Goal: Task Accomplishment & Management: Manage account settings

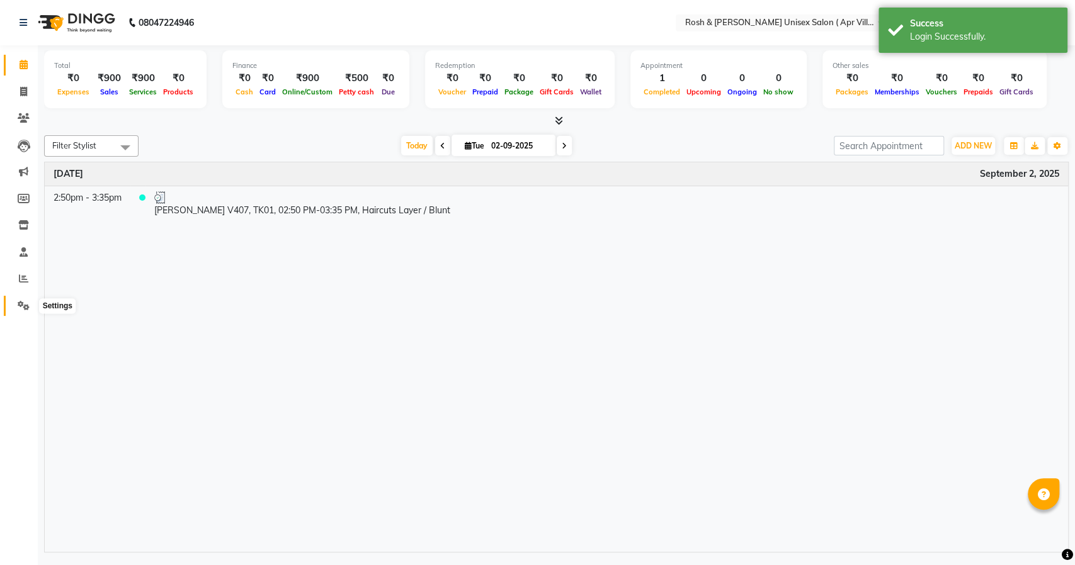
click at [21, 305] on icon at bounding box center [24, 305] width 12 height 9
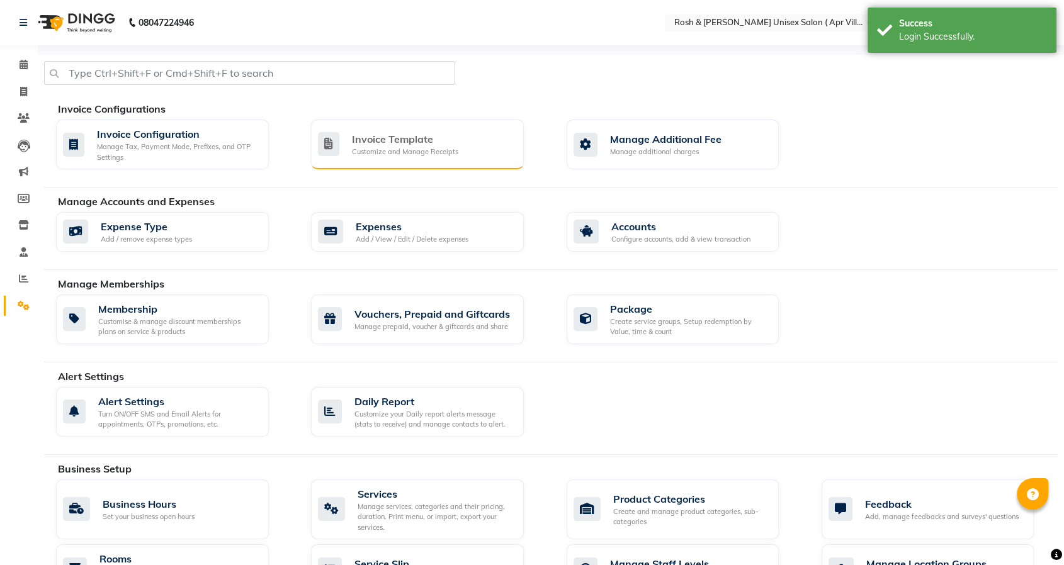
click at [405, 141] on div "Invoice Template" at bounding box center [405, 139] width 106 height 15
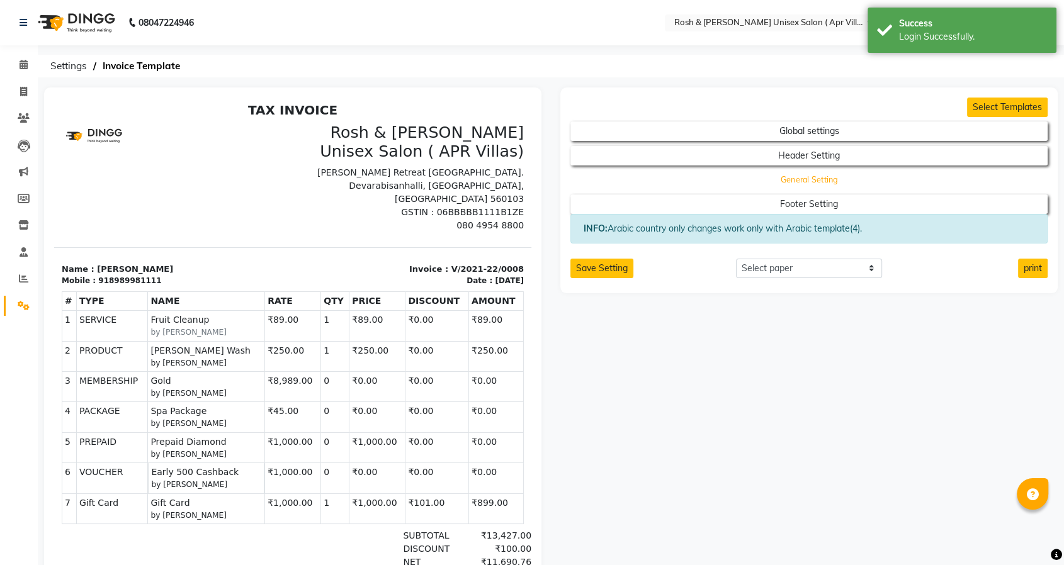
click at [837, 184] on button "General Setting" at bounding box center [808, 180] width 429 height 18
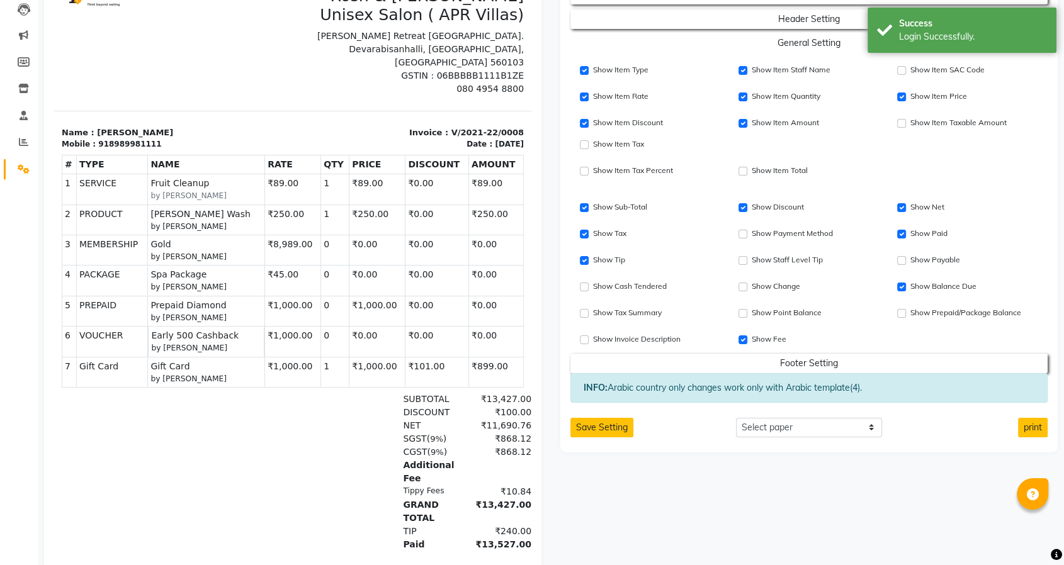
scroll to position [140, 0]
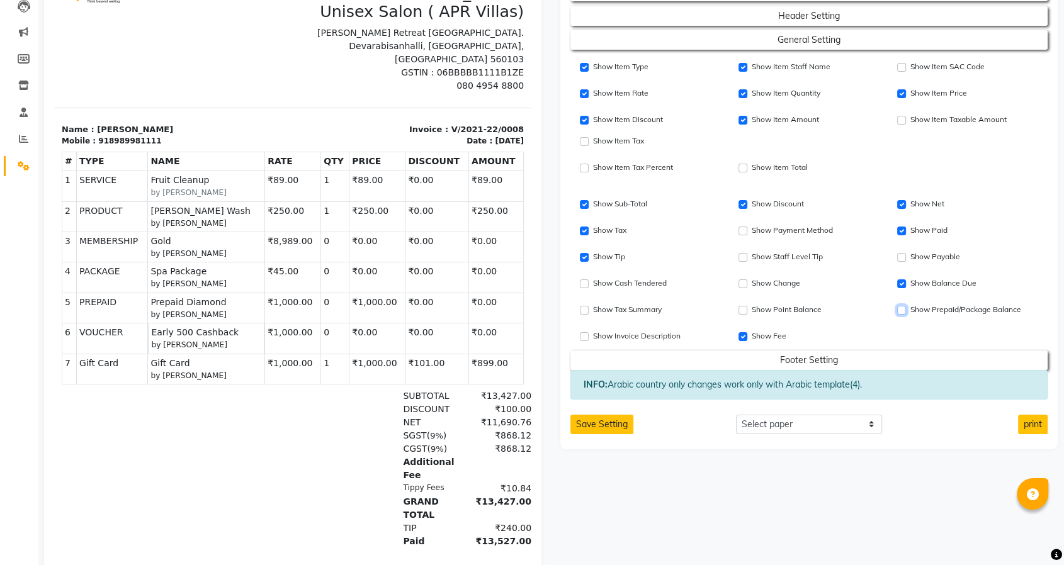
click at [898, 309] on input "Show Prepaid/Package Balance" at bounding box center [901, 310] width 9 height 9
checkbox input "true"
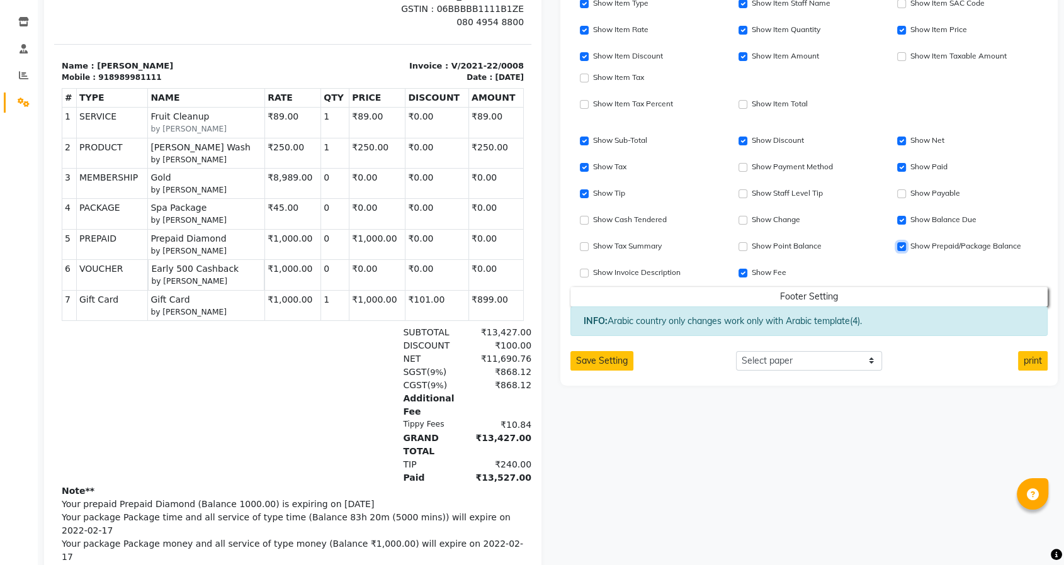
scroll to position [210, 0]
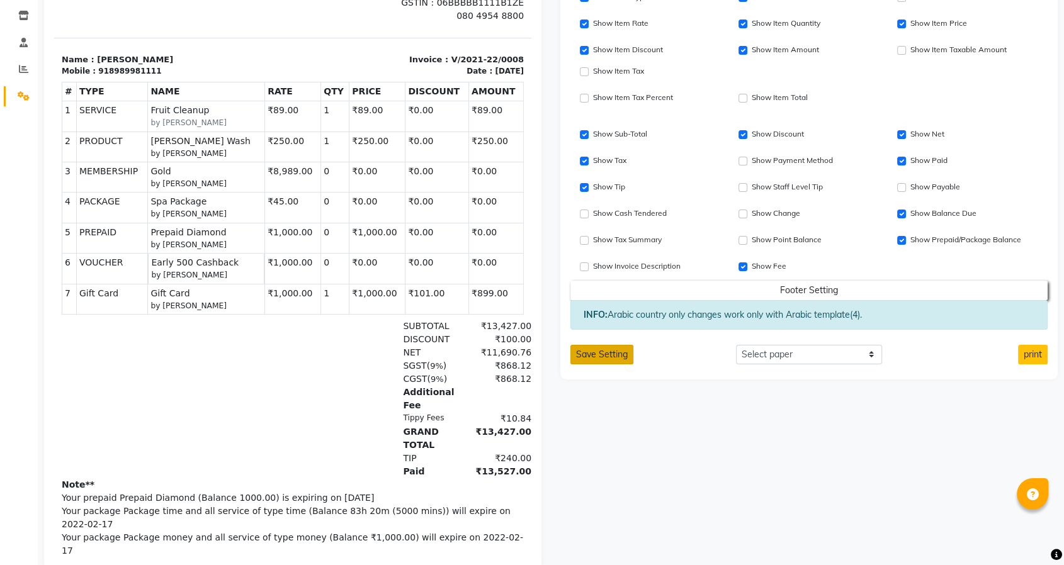
click at [590, 360] on button "Save Setting" at bounding box center [601, 355] width 63 height 20
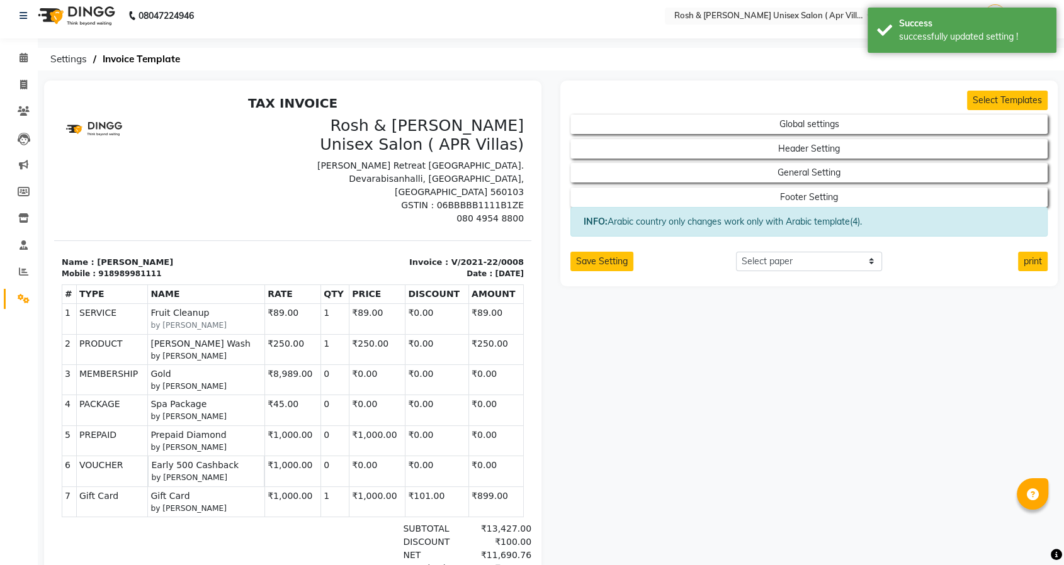
scroll to position [0, 0]
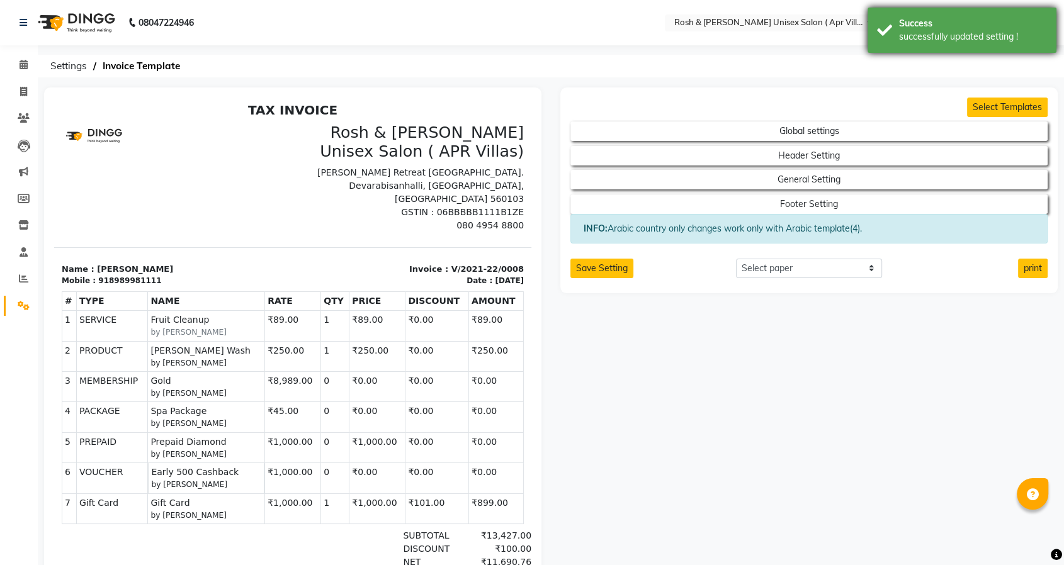
click at [931, 38] on div "successfully updated setting !" at bounding box center [973, 36] width 148 height 13
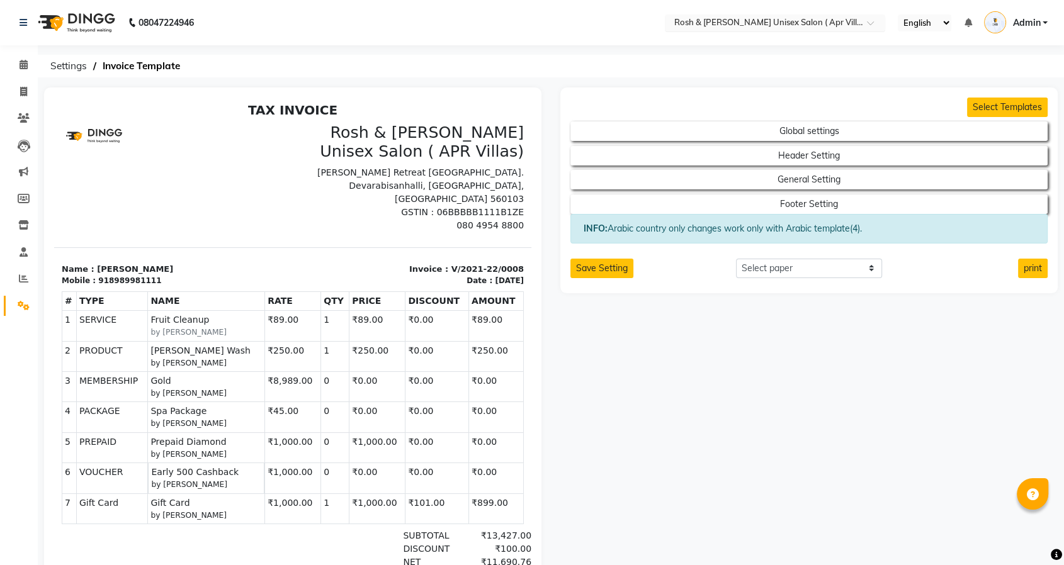
click at [812, 25] on input "text" at bounding box center [762, 24] width 183 height 13
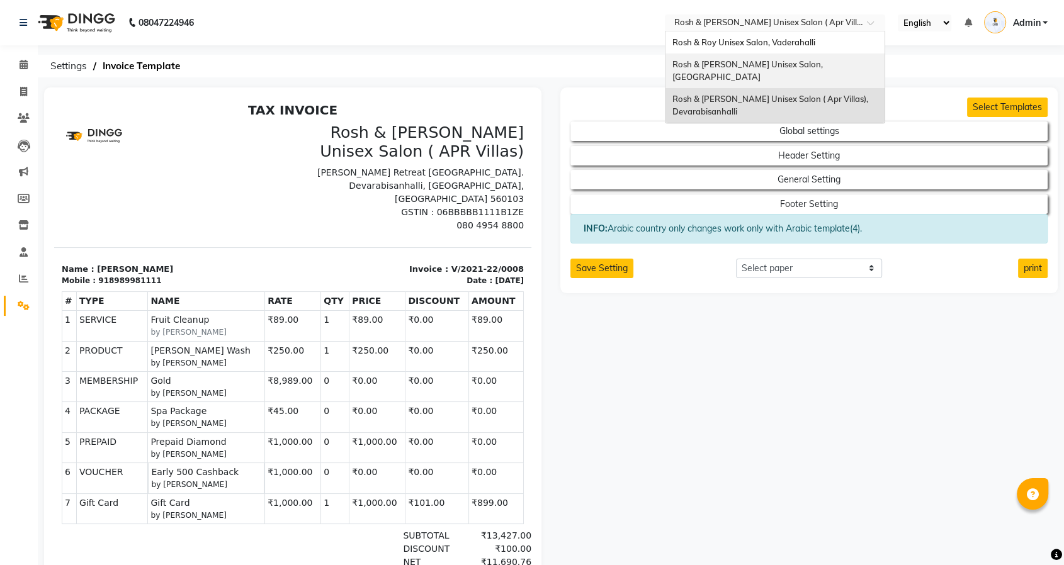
click at [769, 67] on span "Rosh & Roy Unisex Salon, Kempapura Road Hebbal" at bounding box center [748, 70] width 152 height 23
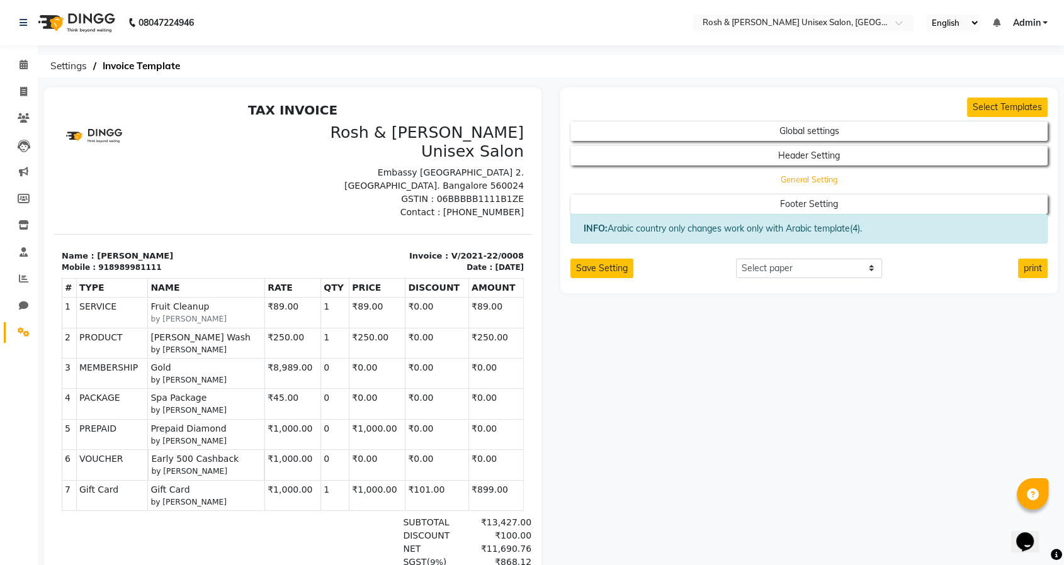
click at [783, 177] on button "General Setting" at bounding box center [808, 180] width 429 height 18
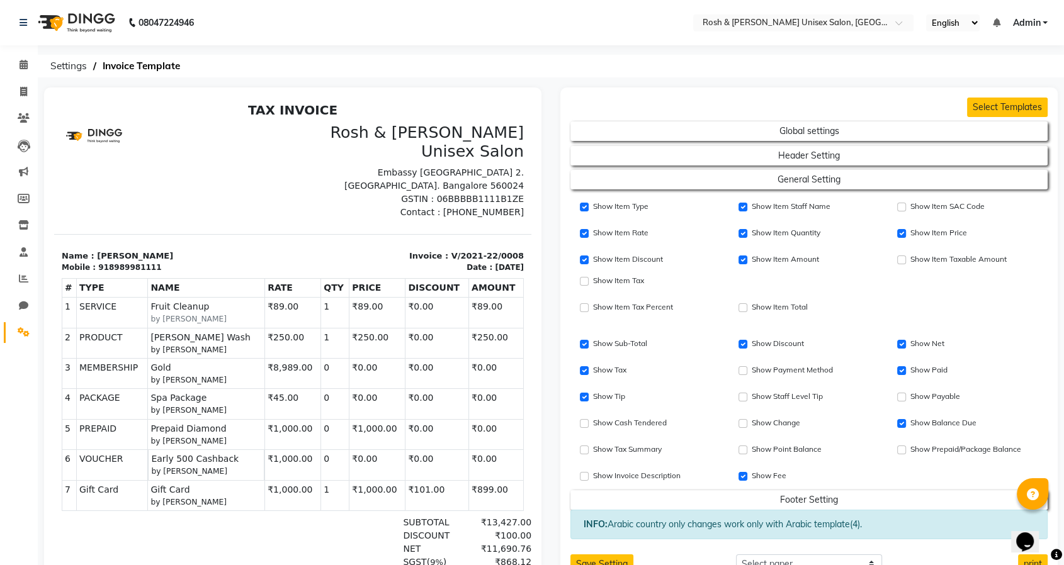
click at [900, 450] on div "Show Prepaid/Package Balance" at bounding box center [968, 450] width 140 height 15
click at [900, 450] on input "Show Prepaid/Package Balance" at bounding box center [901, 450] width 9 height 9
checkbox input "true"
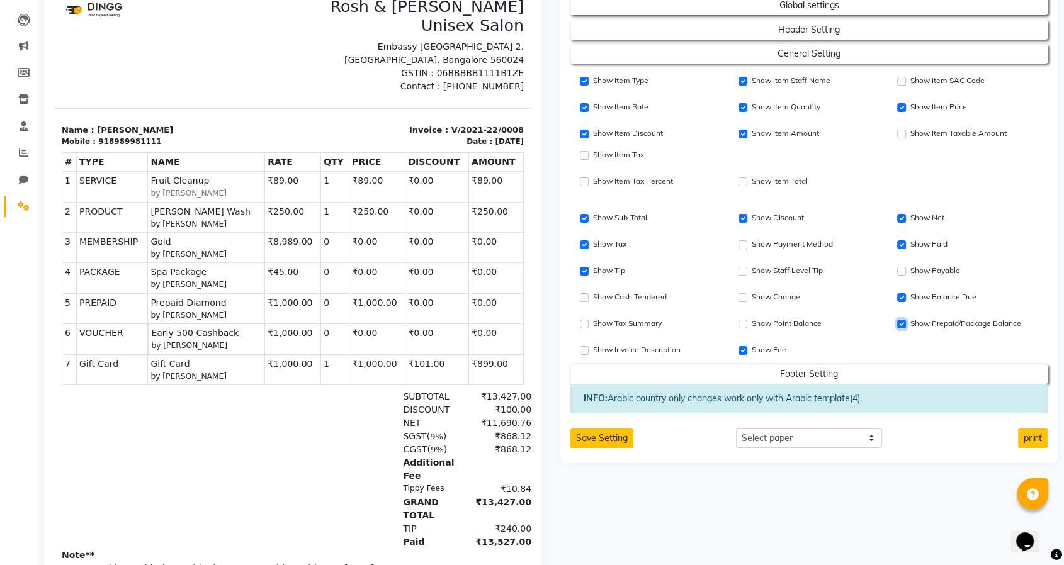
scroll to position [225, 0]
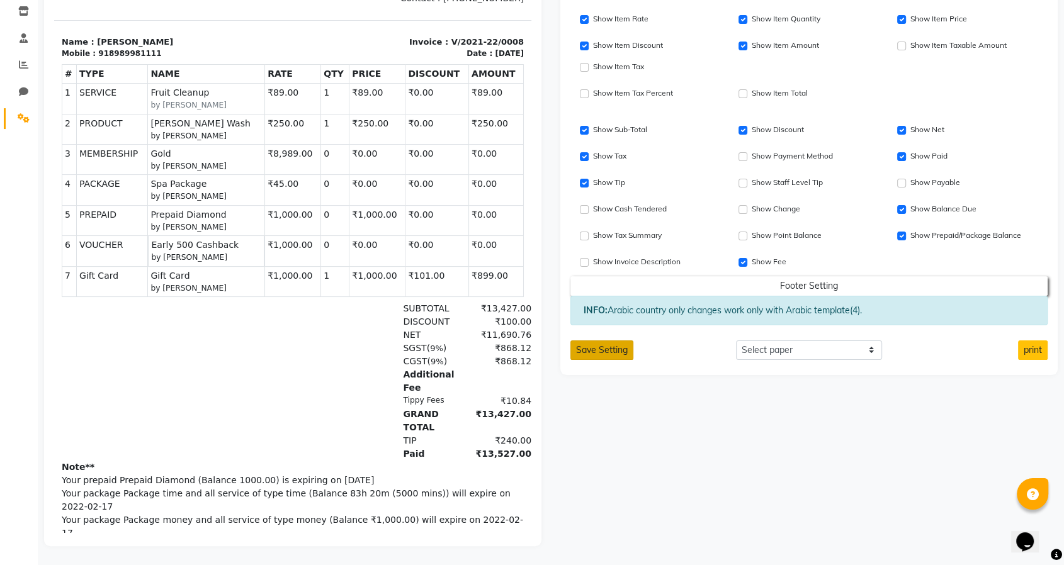
click at [602, 341] on button "Save Setting" at bounding box center [601, 351] width 63 height 20
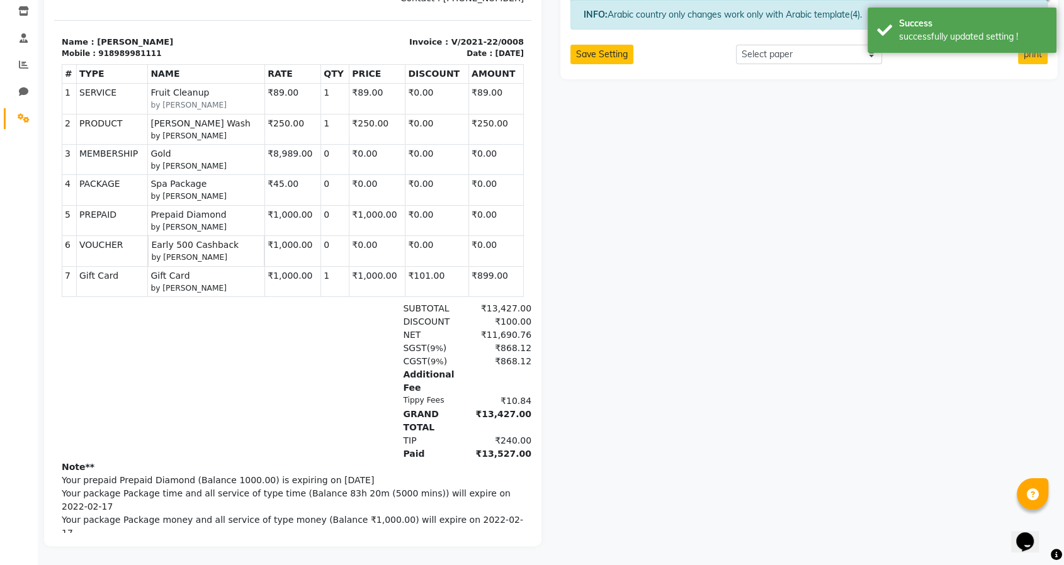
scroll to position [0, 0]
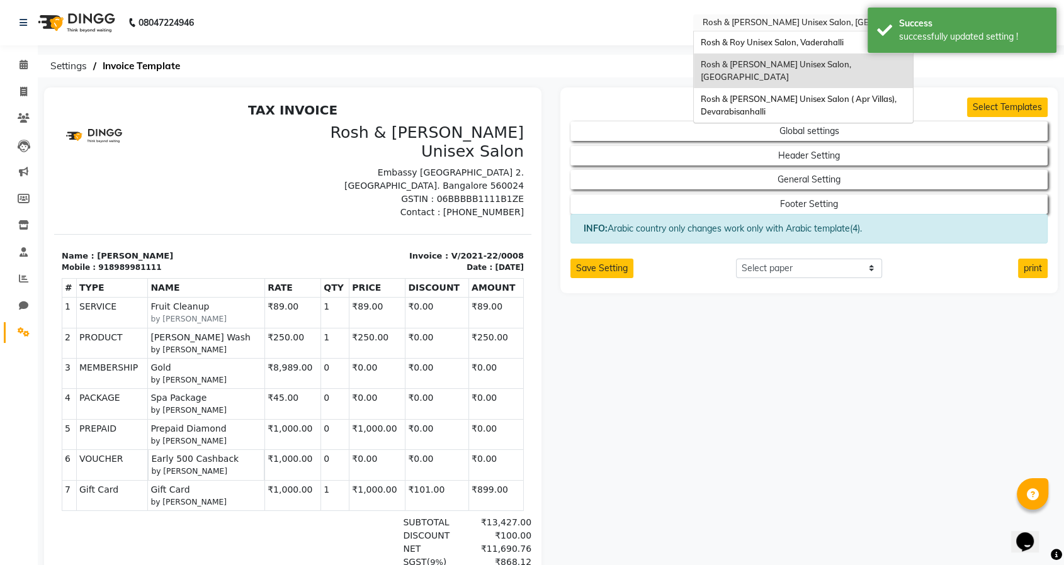
click at [806, 24] on input "text" at bounding box center [791, 24] width 183 height 13
click at [796, 45] on span "Rosh & Roy Unisex Salon, Vaderahalli" at bounding box center [771, 42] width 143 height 10
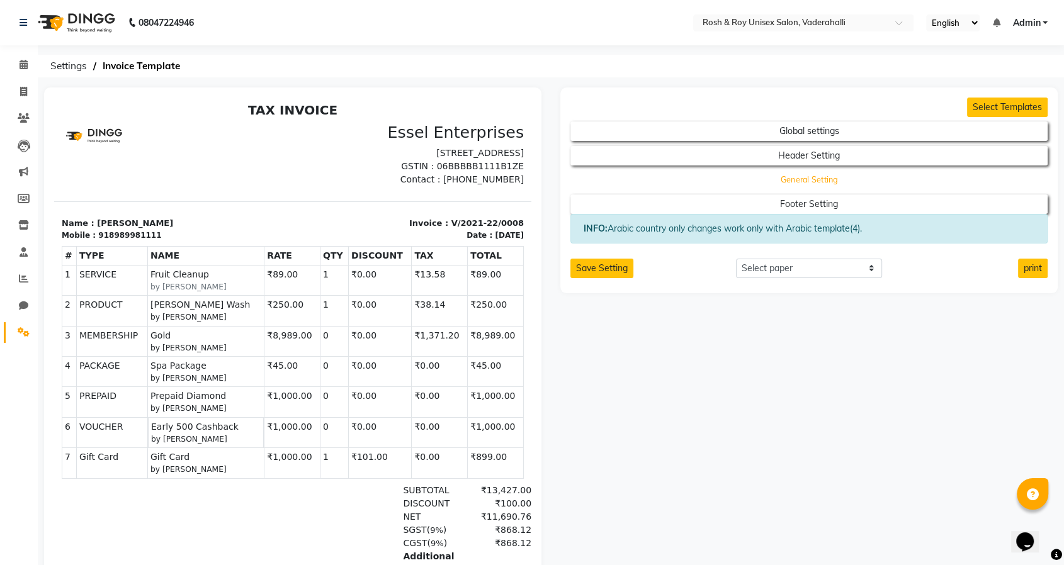
click at [786, 181] on button "General Setting" at bounding box center [808, 180] width 429 height 18
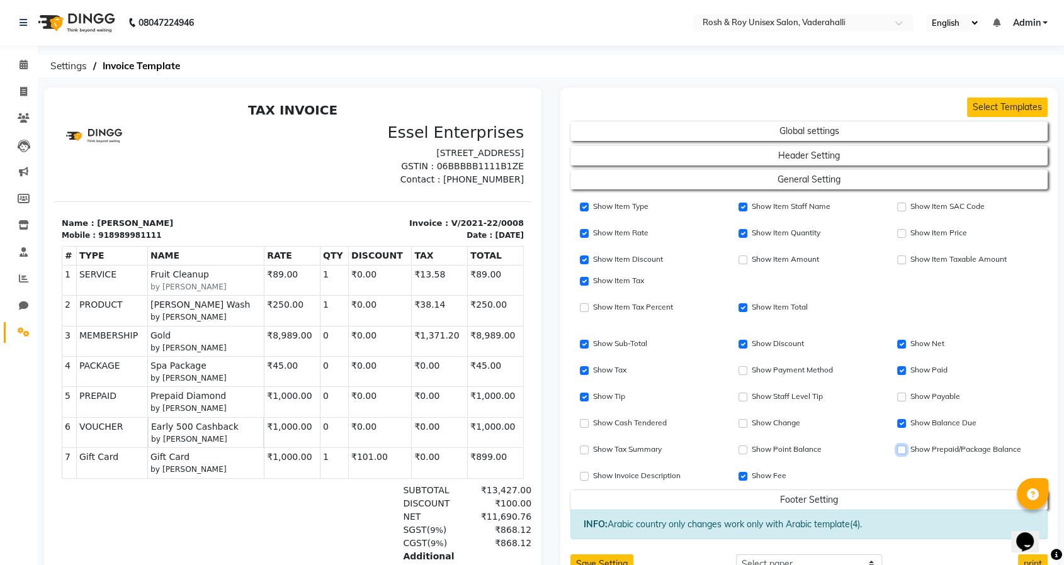
click at [902, 451] on input "Show Prepaid/Package Balance" at bounding box center [901, 450] width 9 height 9
checkbox input "true"
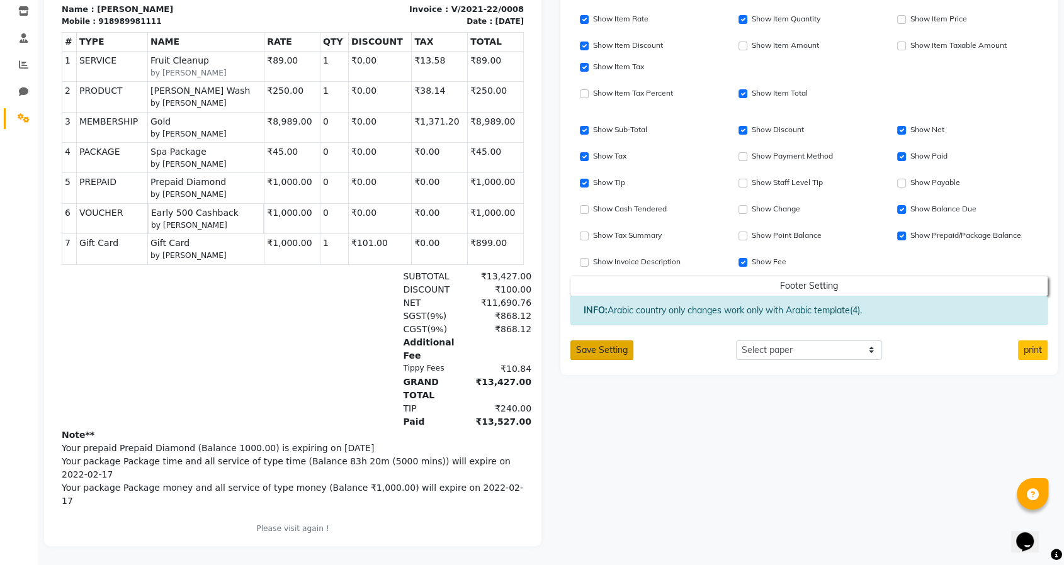
click at [604, 345] on button "Save Setting" at bounding box center [601, 351] width 63 height 20
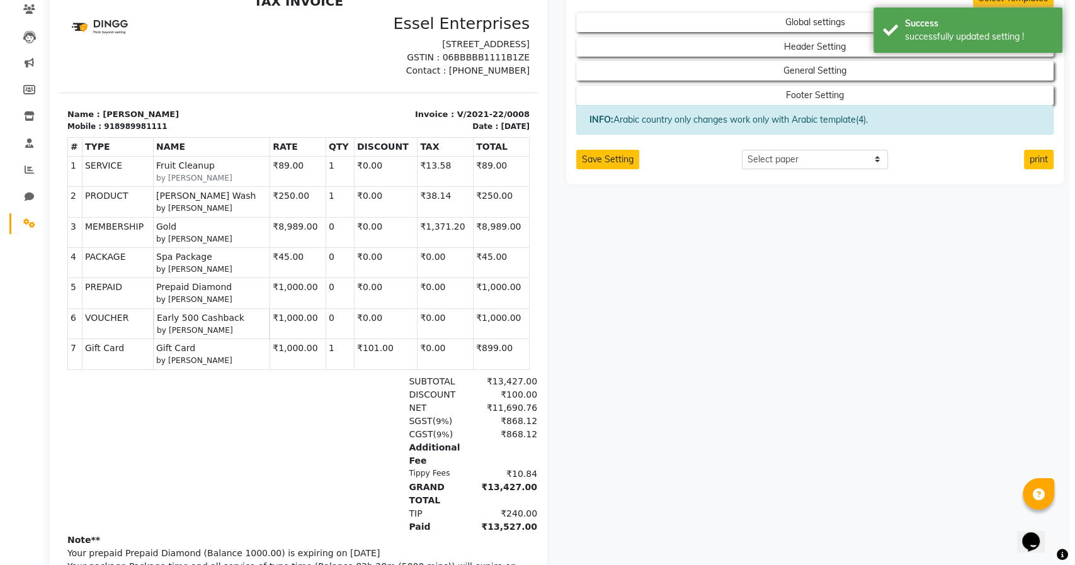
scroll to position [0, 0]
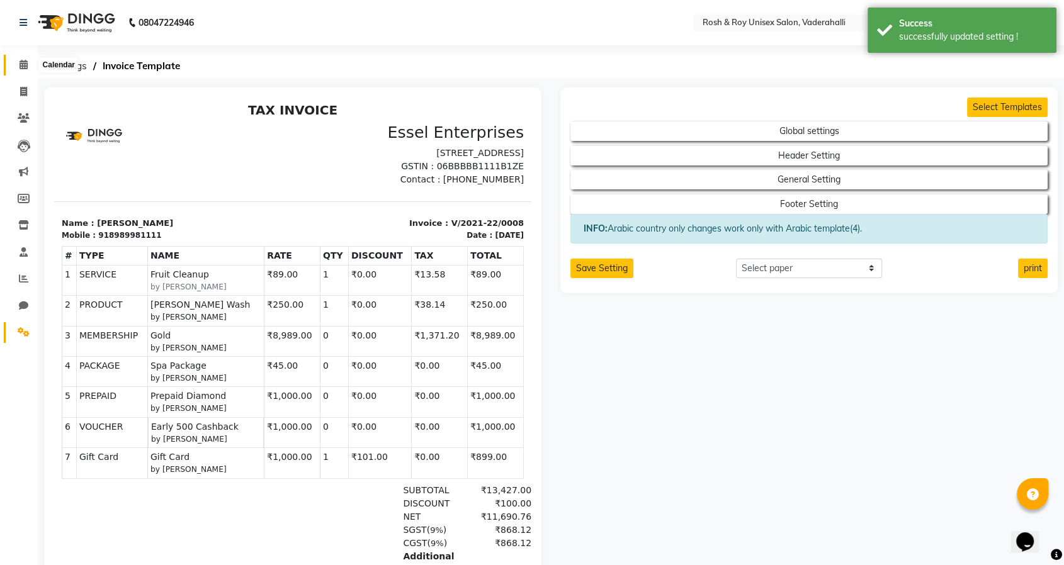
click at [20, 62] on icon at bounding box center [24, 64] width 8 height 9
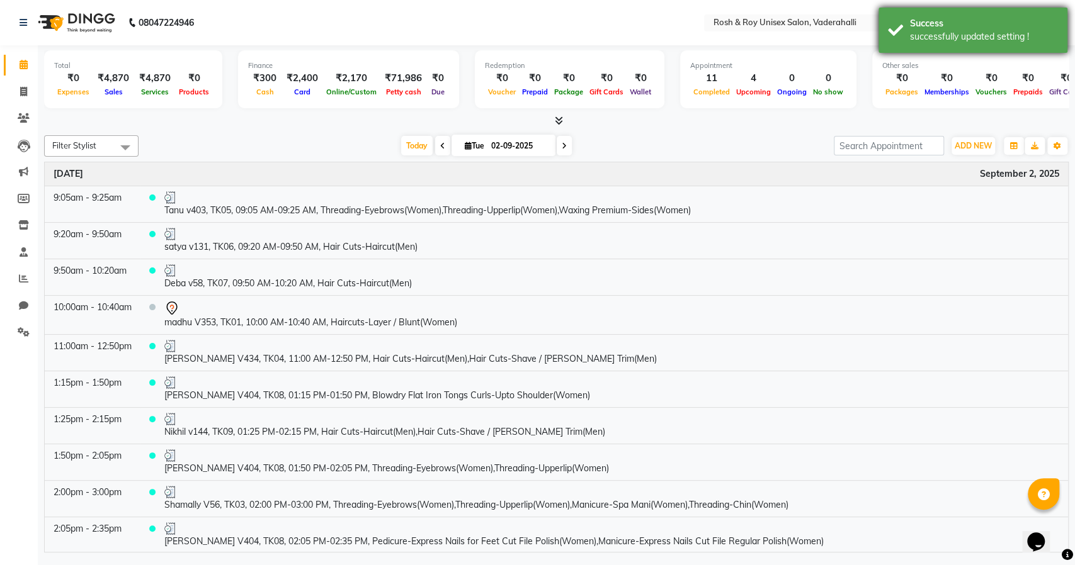
click at [955, 38] on div "successfully updated setting !" at bounding box center [984, 36] width 148 height 13
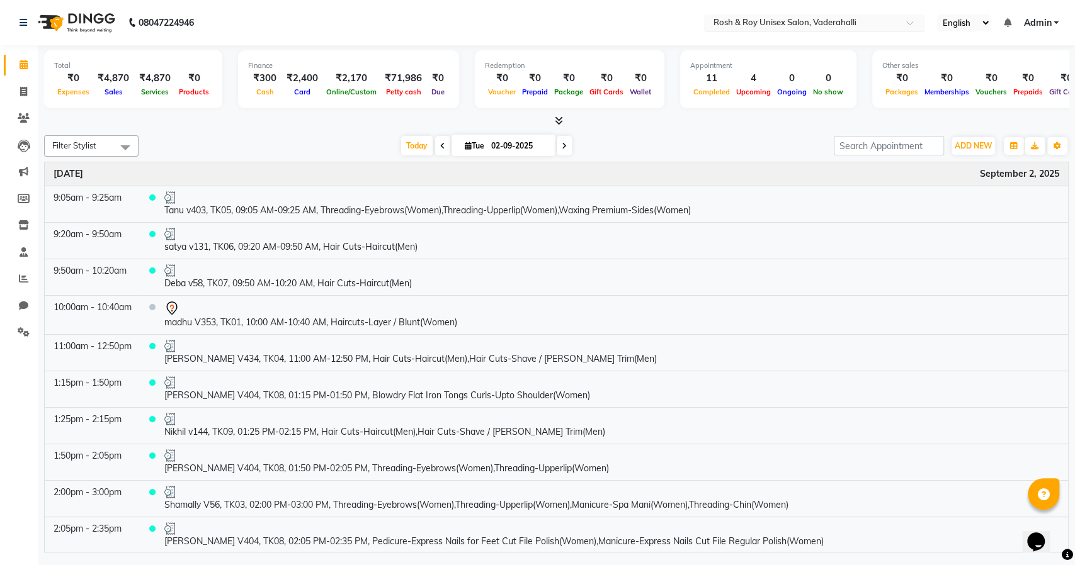
click at [766, 21] on input "text" at bounding box center [801, 24] width 183 height 13
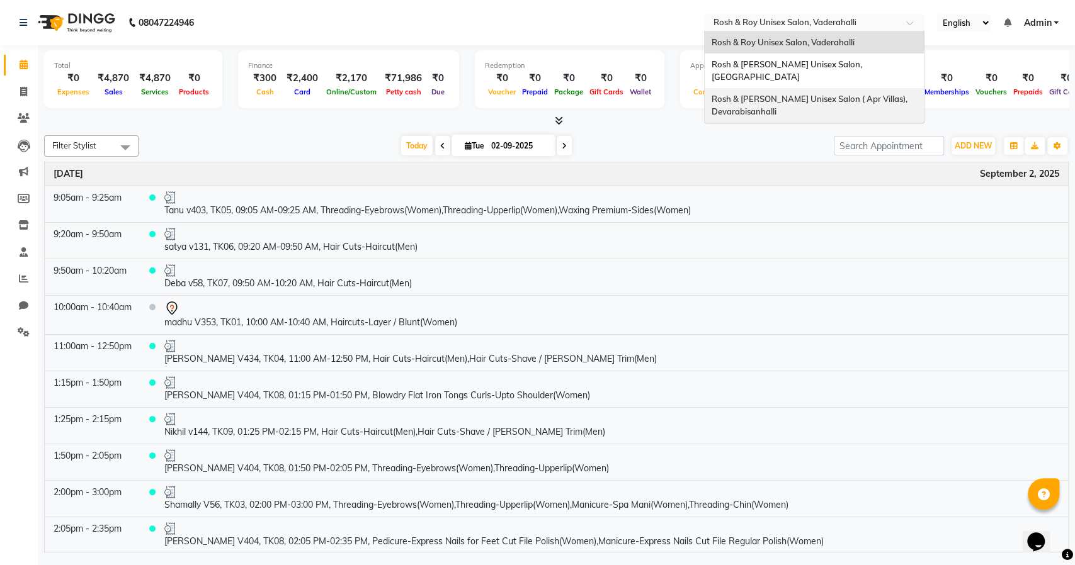
click at [758, 94] on span "Rosh & [PERSON_NAME] Unisex Salon ( Apr Villas), Devarabisanhalli" at bounding box center [810, 105] width 198 height 23
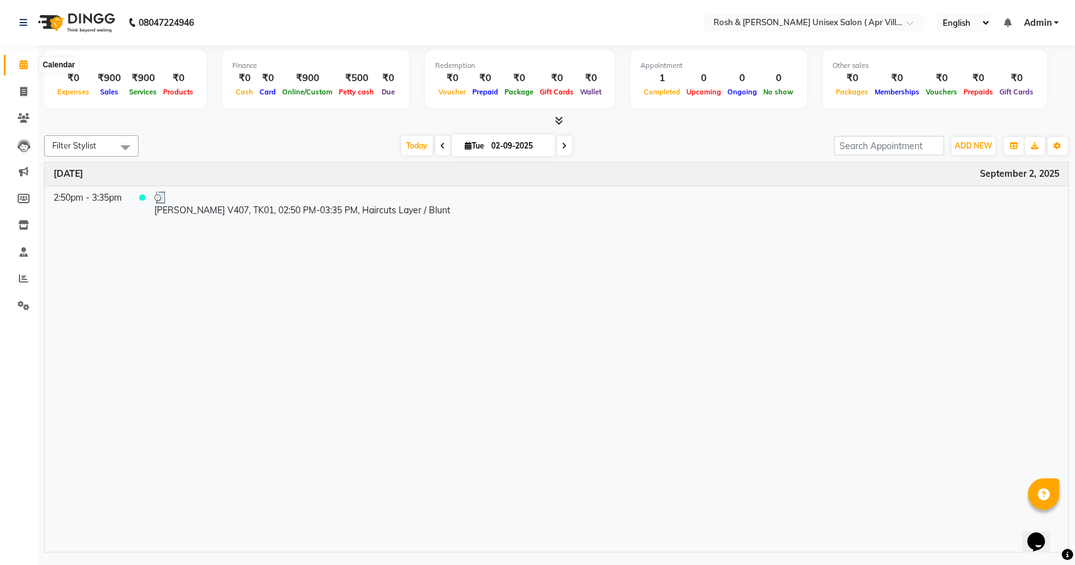
click at [22, 71] on span at bounding box center [24, 65] width 22 height 14
click at [1041, 15] on ul "English ENGLISH Español العربية मराठी हिंदी ગુજરાતી தமிழ் 中文 Notifications noth…" at bounding box center [998, 22] width 134 height 17
click at [1047, 20] on span "Admin" at bounding box center [1037, 22] width 28 height 13
click at [1004, 82] on link "Sign out" at bounding box center [993, 87] width 115 height 20
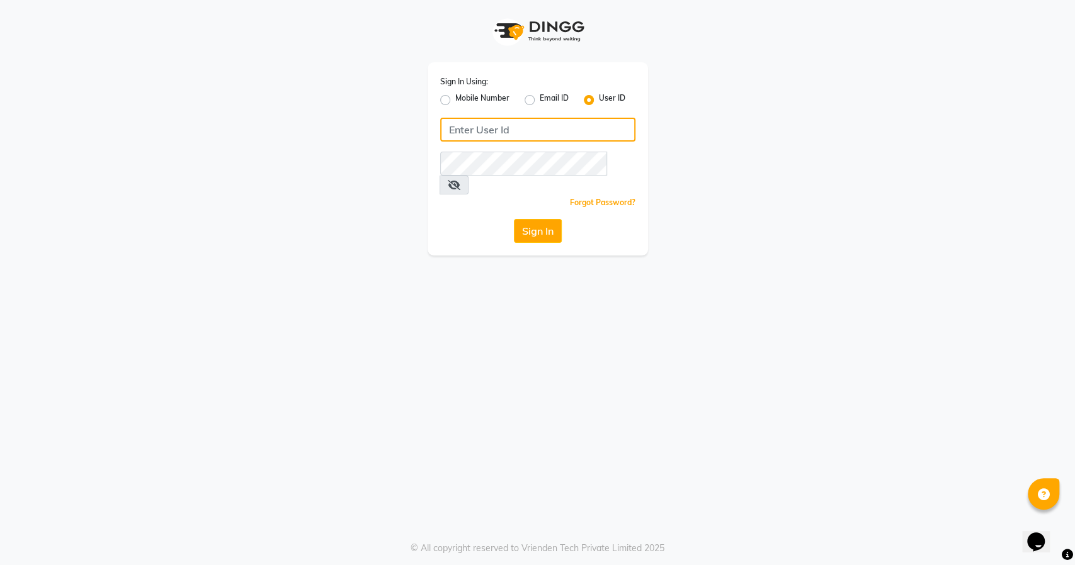
click at [523, 129] on input "Username" at bounding box center [537, 130] width 195 height 24
type input "rosh&roys"
click at [536, 219] on button "Sign In" at bounding box center [538, 231] width 48 height 24
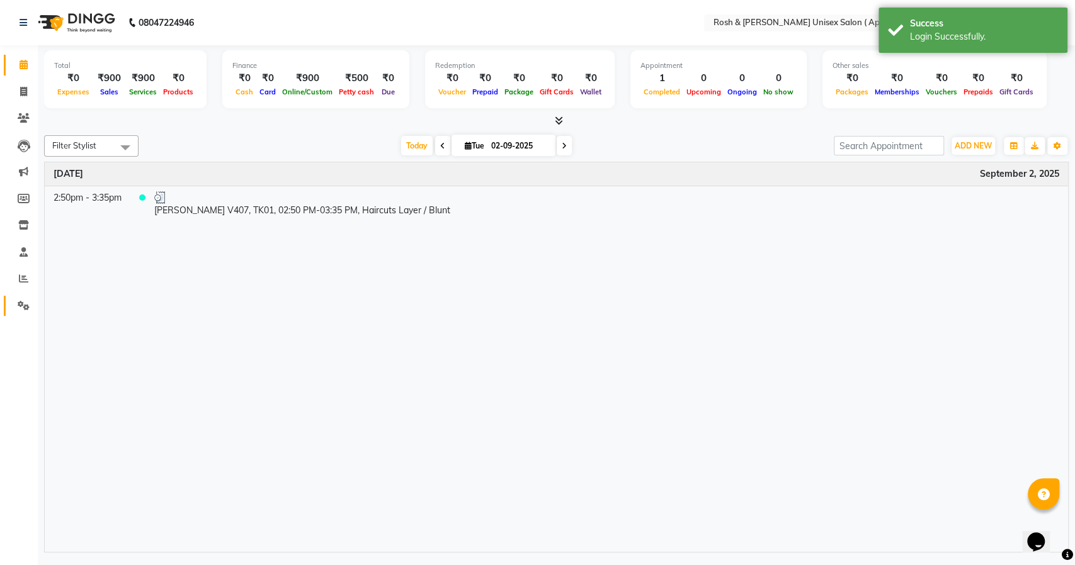
click at [28, 310] on icon at bounding box center [24, 305] width 12 height 9
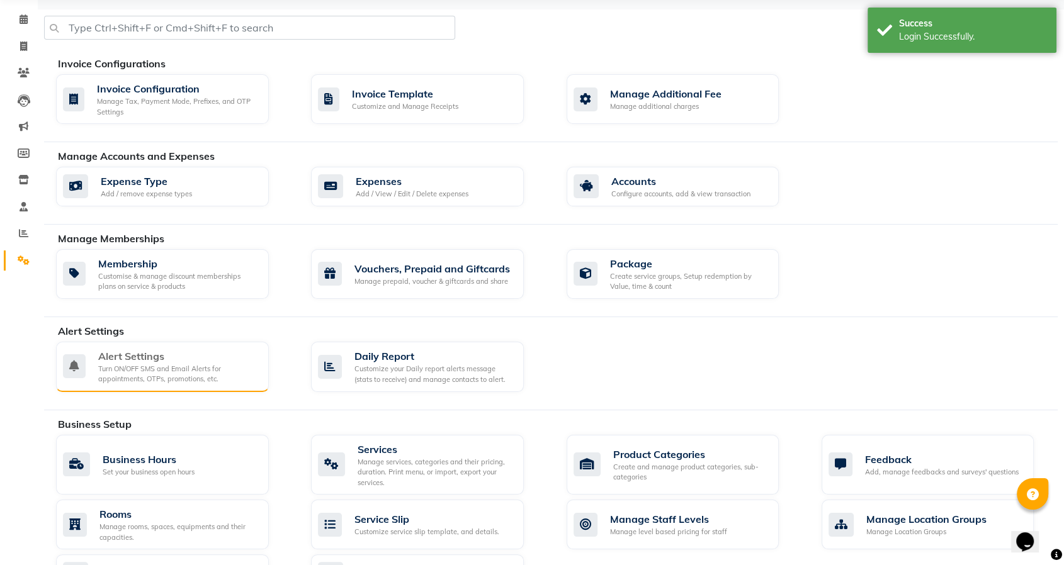
scroll to position [70, 0]
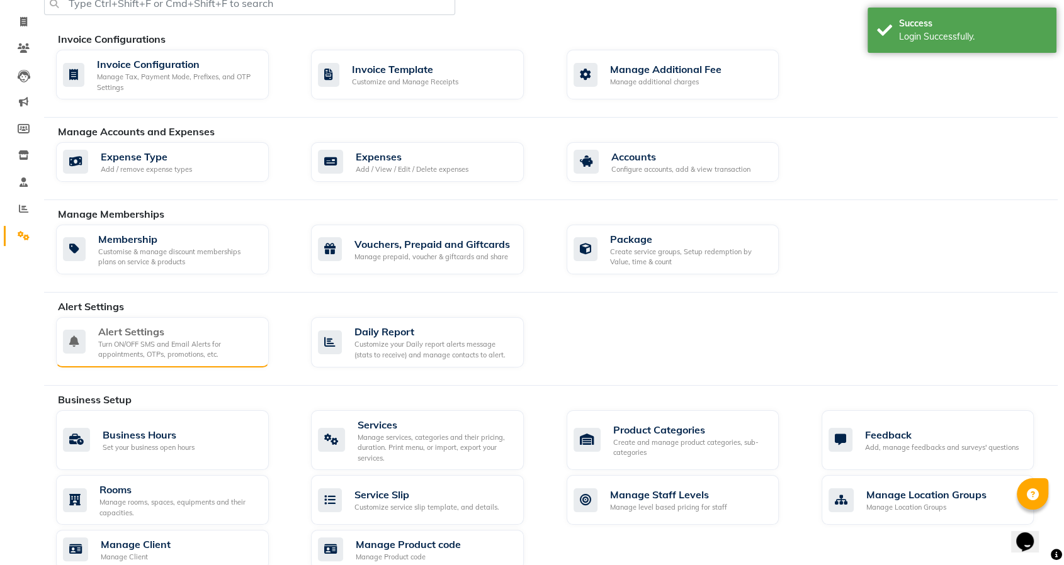
click at [194, 343] on div "Turn ON/OFF SMS and Email Alerts for appointments, OTPs, promotions, etc." at bounding box center [178, 349] width 161 height 21
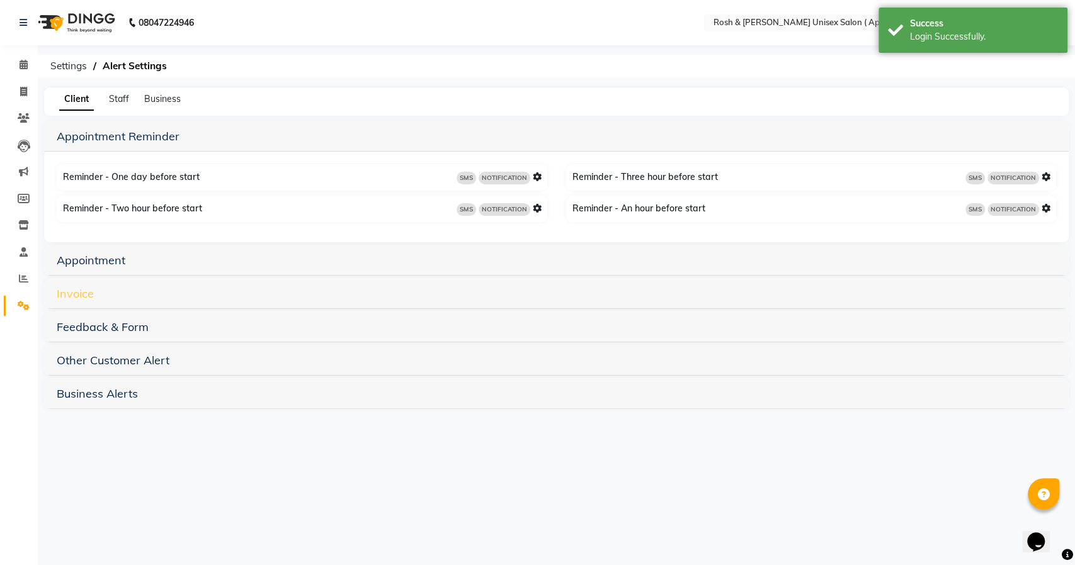
click at [77, 291] on link "Invoice" at bounding box center [75, 293] width 37 height 14
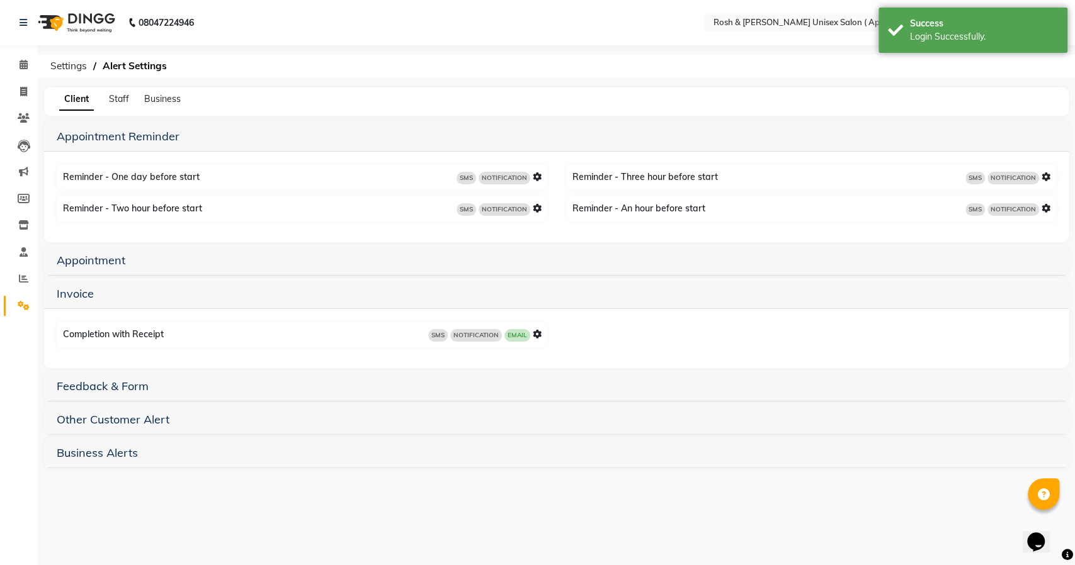
click at [536, 336] on icon at bounding box center [537, 334] width 9 height 9
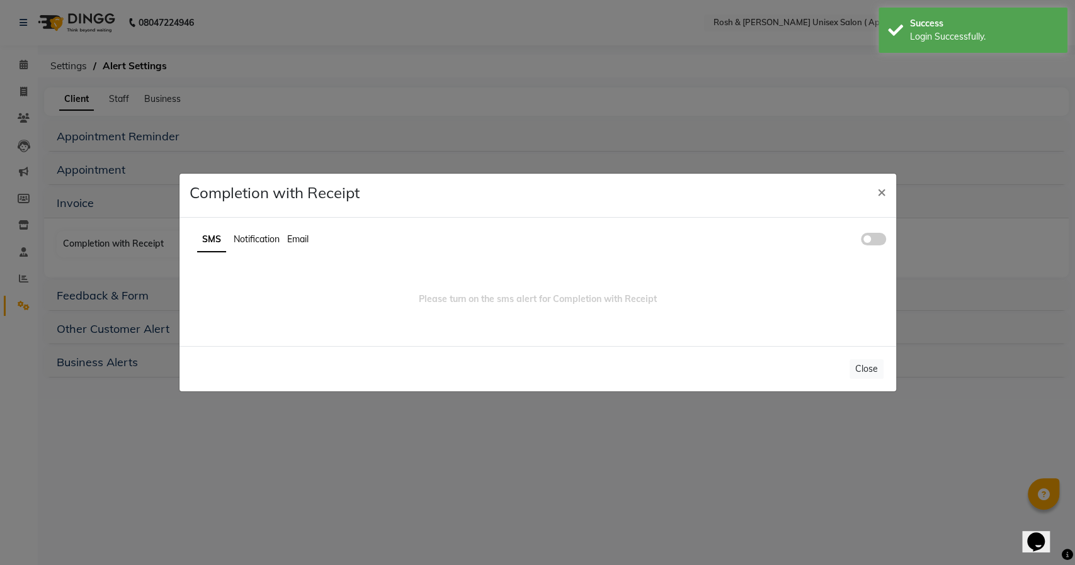
click at [869, 239] on span at bounding box center [873, 239] width 25 height 13
click at [861, 241] on input "checkbox" at bounding box center [861, 241] width 0 height 0
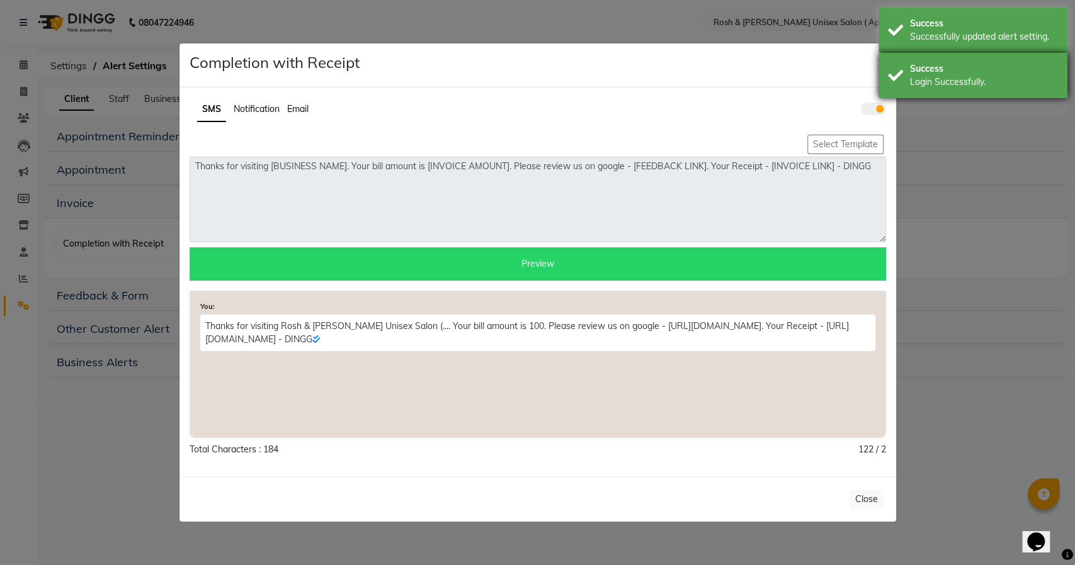
click at [963, 65] on div "Success" at bounding box center [984, 68] width 148 height 13
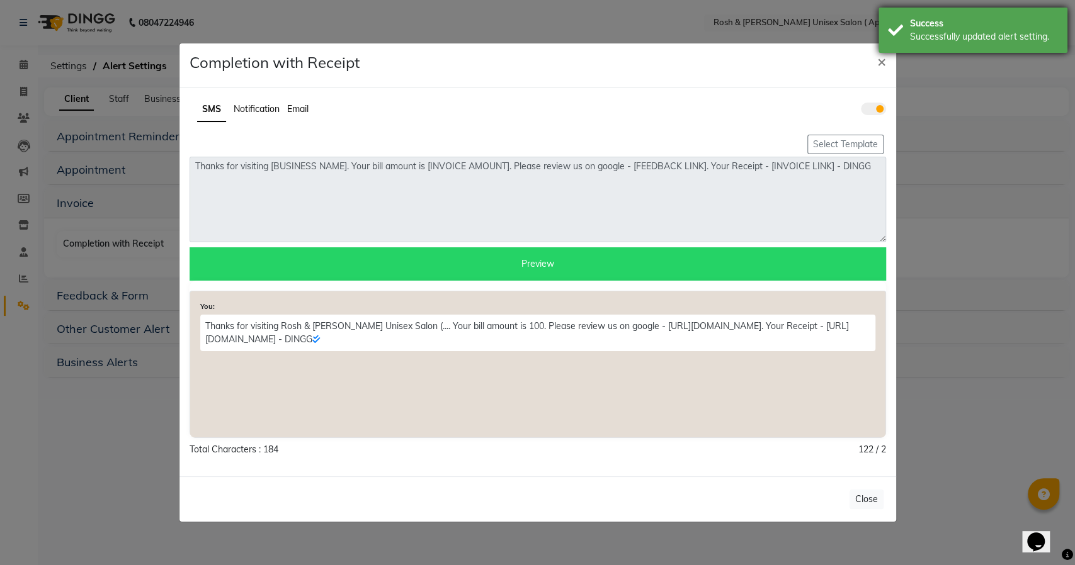
click at [960, 29] on div "Success" at bounding box center [984, 23] width 148 height 13
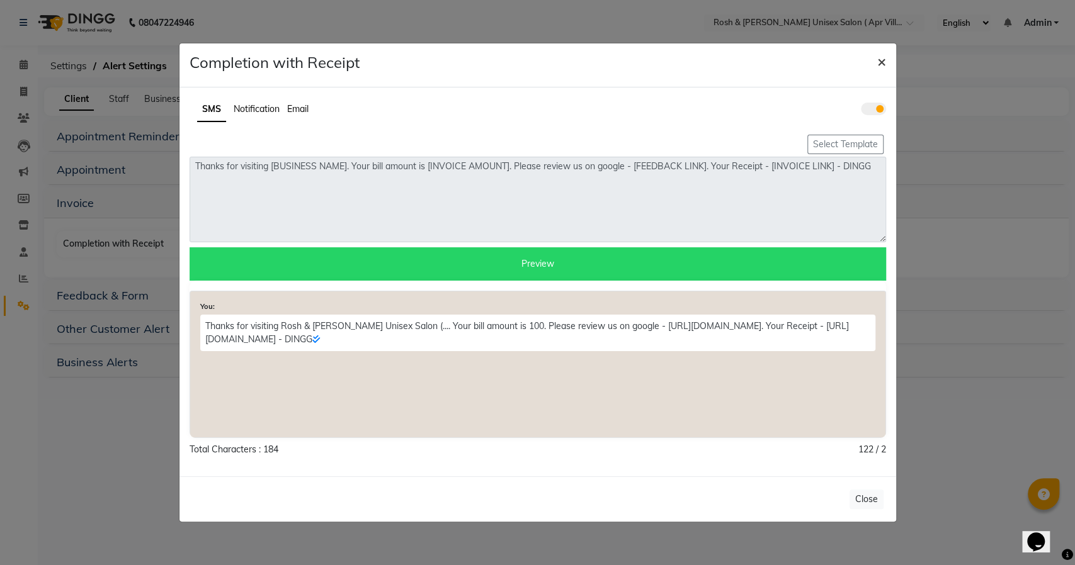
click at [879, 63] on span "×" at bounding box center [881, 61] width 9 height 19
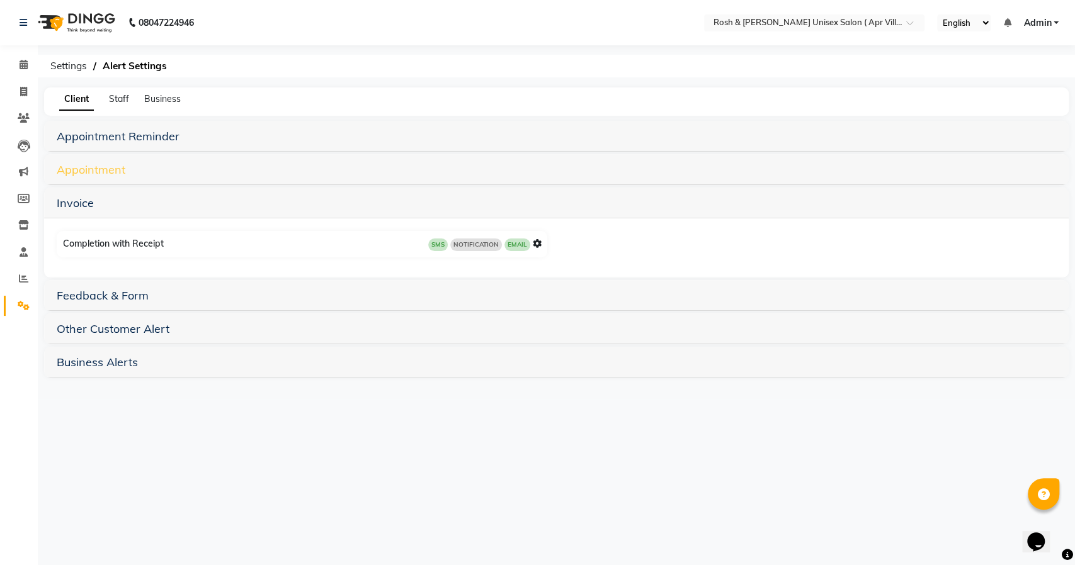
click at [105, 170] on link "Appointment" at bounding box center [91, 169] width 69 height 14
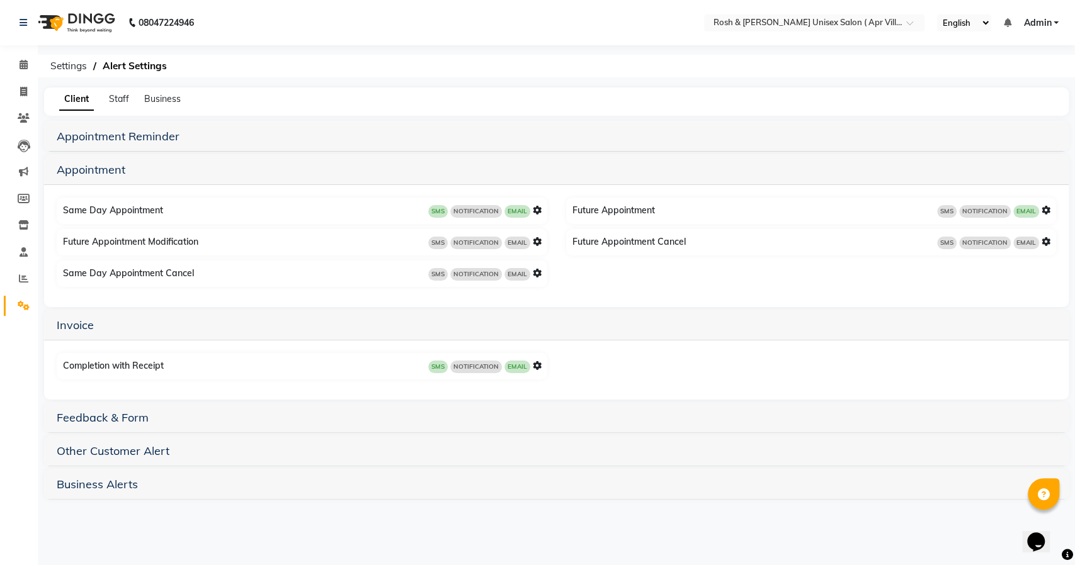
click at [1045, 211] on icon at bounding box center [1045, 210] width 9 height 9
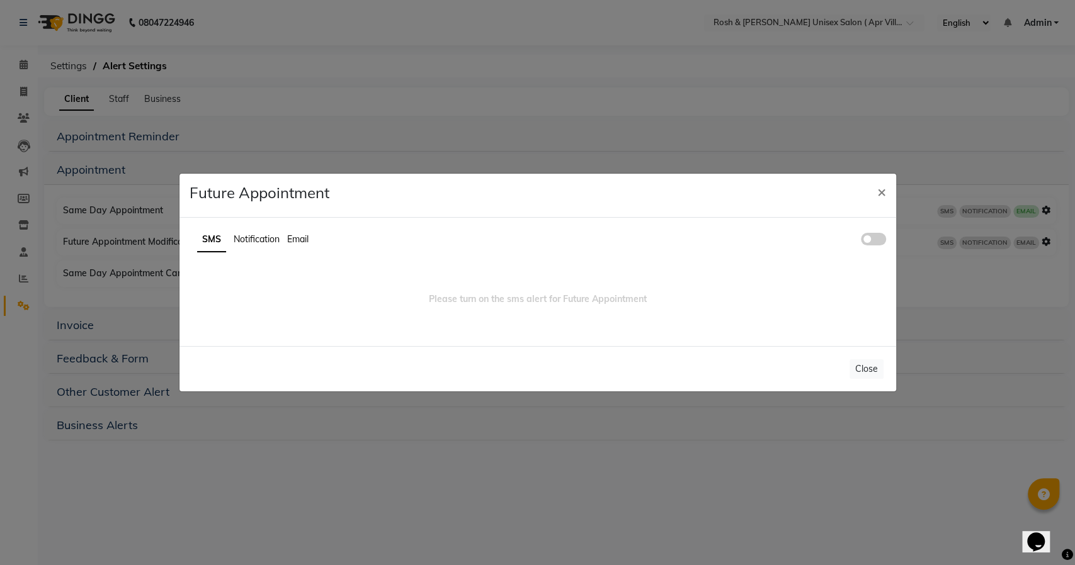
click at [869, 237] on span at bounding box center [873, 239] width 25 height 13
click at [861, 241] on input "checkbox" at bounding box center [861, 241] width 0 height 0
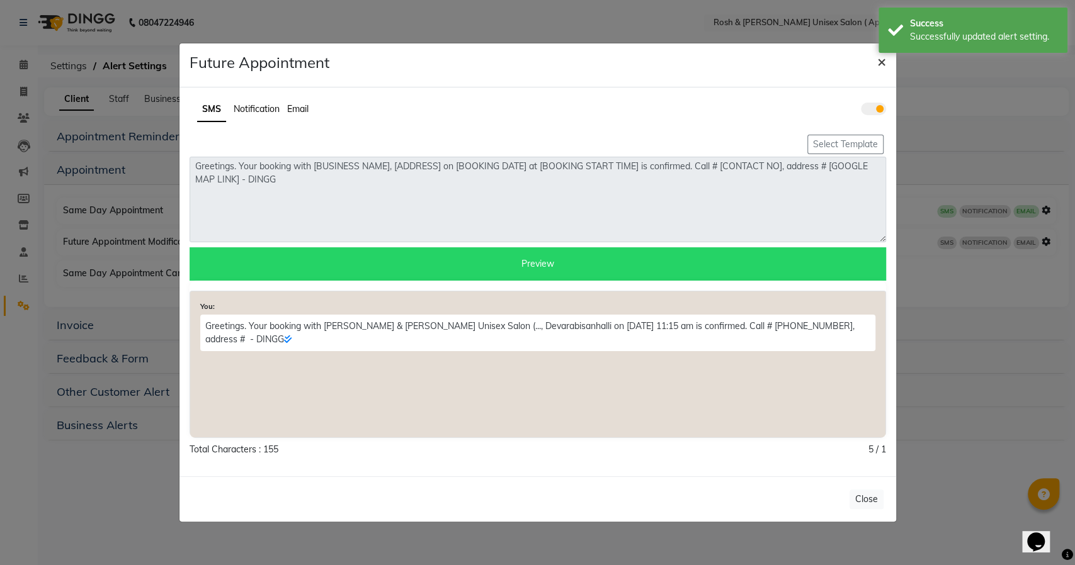
click at [883, 59] on span "×" at bounding box center [881, 61] width 9 height 19
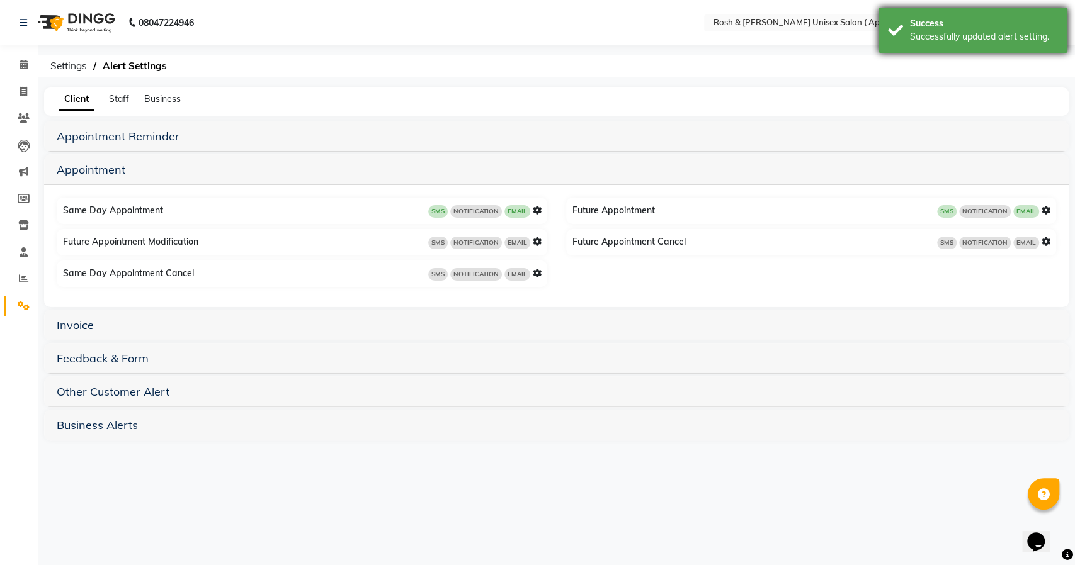
click at [927, 38] on div "Successfully updated alert setting." at bounding box center [984, 36] width 148 height 13
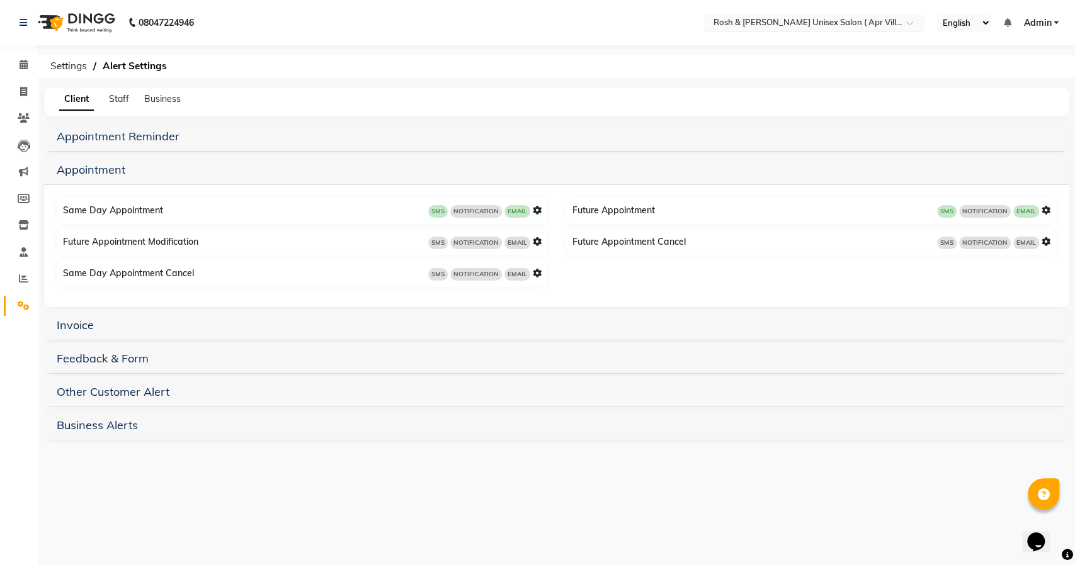
click at [790, 26] on input "text" at bounding box center [801, 24] width 183 height 13
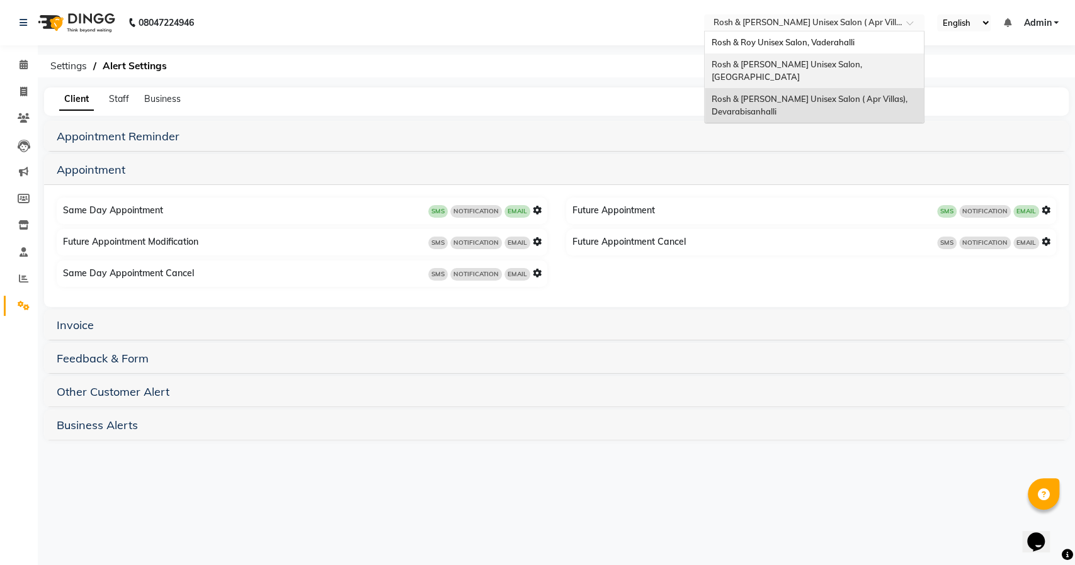
click at [781, 63] on span "Rosh & Roy Unisex Salon, Kempapura Road Hebbal" at bounding box center [787, 70] width 152 height 23
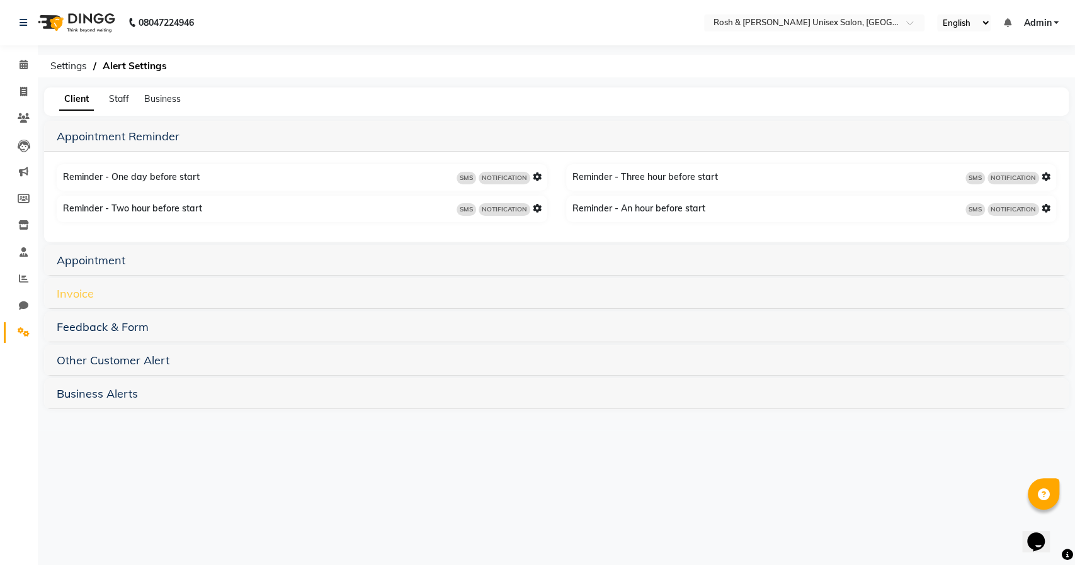
click at [77, 295] on link "Invoice" at bounding box center [75, 293] width 37 height 14
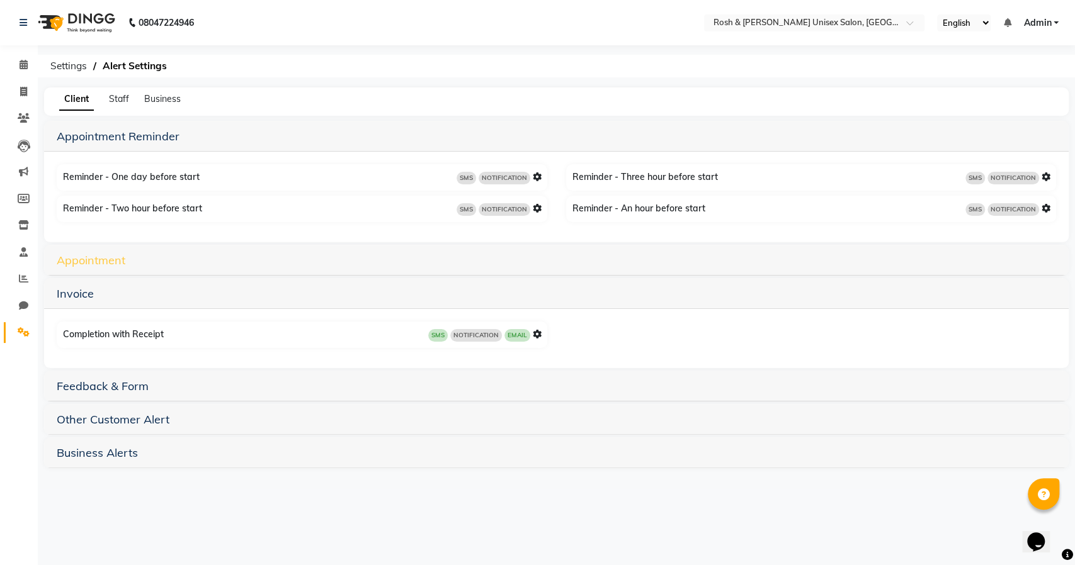
click at [84, 265] on link "Appointment" at bounding box center [91, 260] width 69 height 14
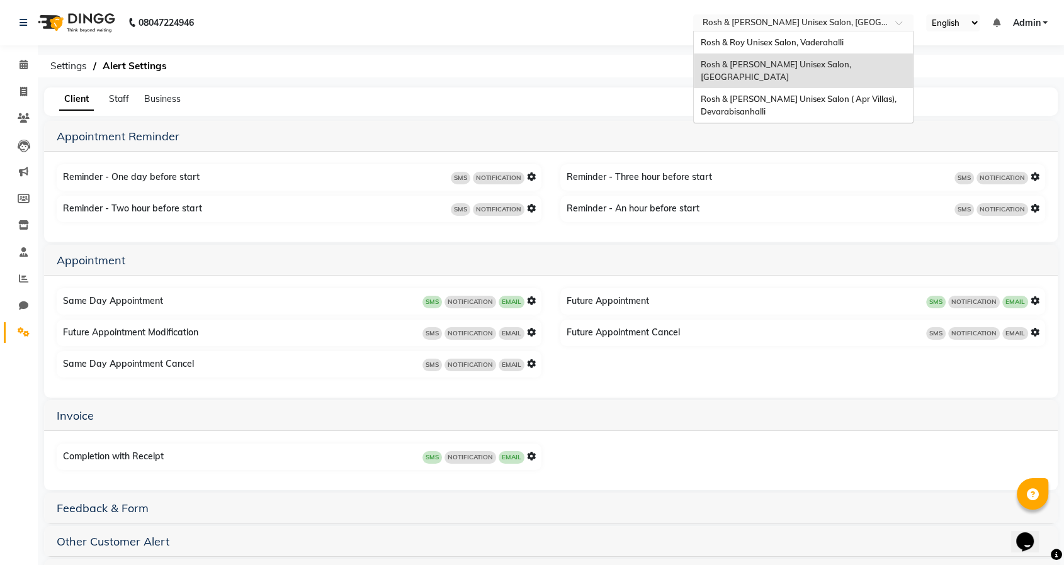
click at [849, 23] on input "text" at bounding box center [791, 24] width 183 height 13
click at [839, 40] on span "Rosh & Roy Unisex Salon, Vaderahalli" at bounding box center [771, 42] width 143 height 10
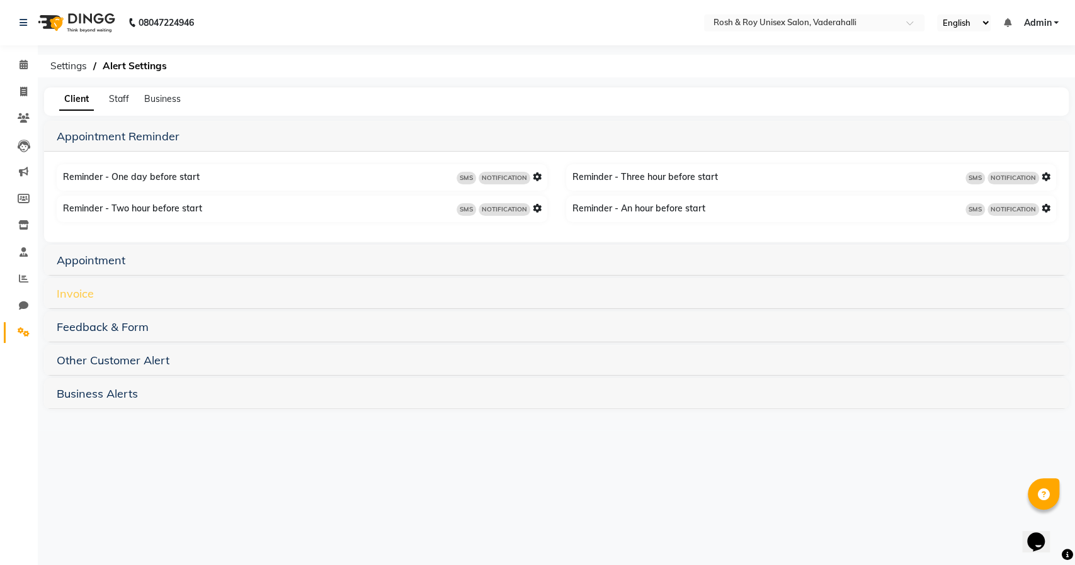
click at [72, 294] on link "Invoice" at bounding box center [75, 293] width 37 height 14
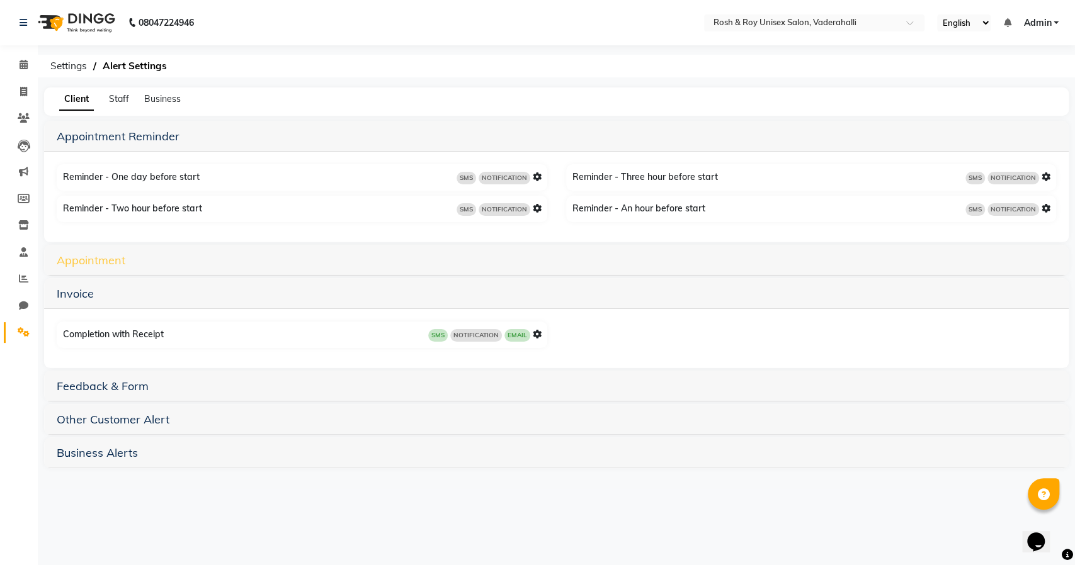
click at [95, 266] on link "Appointment" at bounding box center [91, 260] width 69 height 14
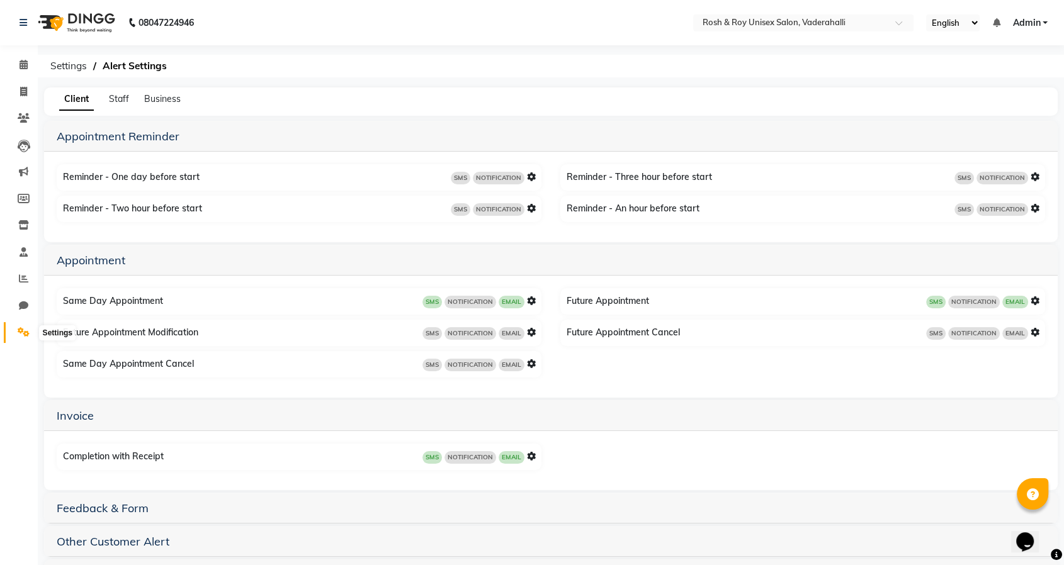
click at [23, 331] on icon at bounding box center [24, 331] width 12 height 9
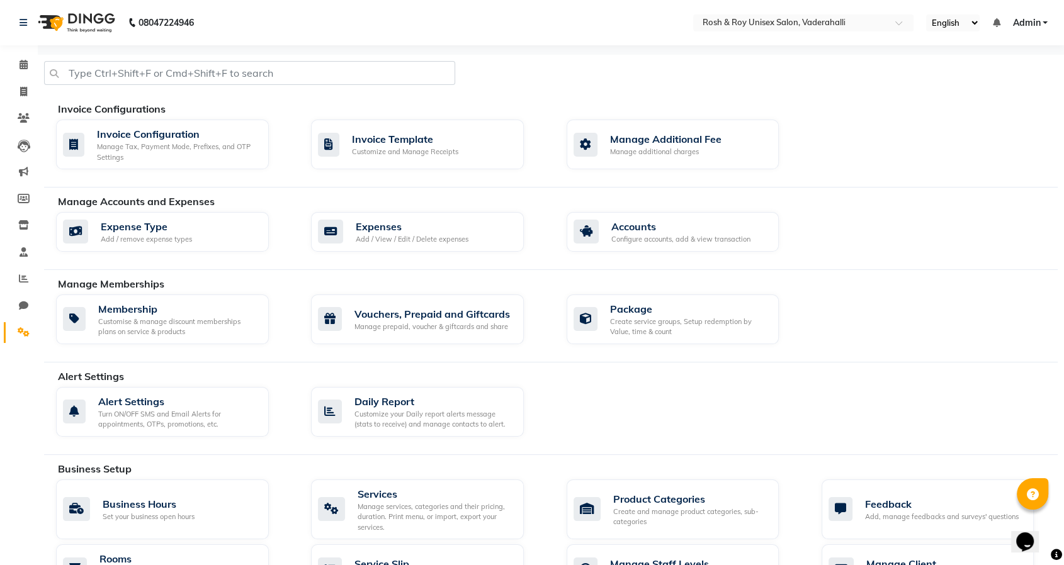
click at [1028, 25] on span "Admin" at bounding box center [1026, 22] width 28 height 13
click at [991, 91] on link "Sign out" at bounding box center [983, 87] width 115 height 20
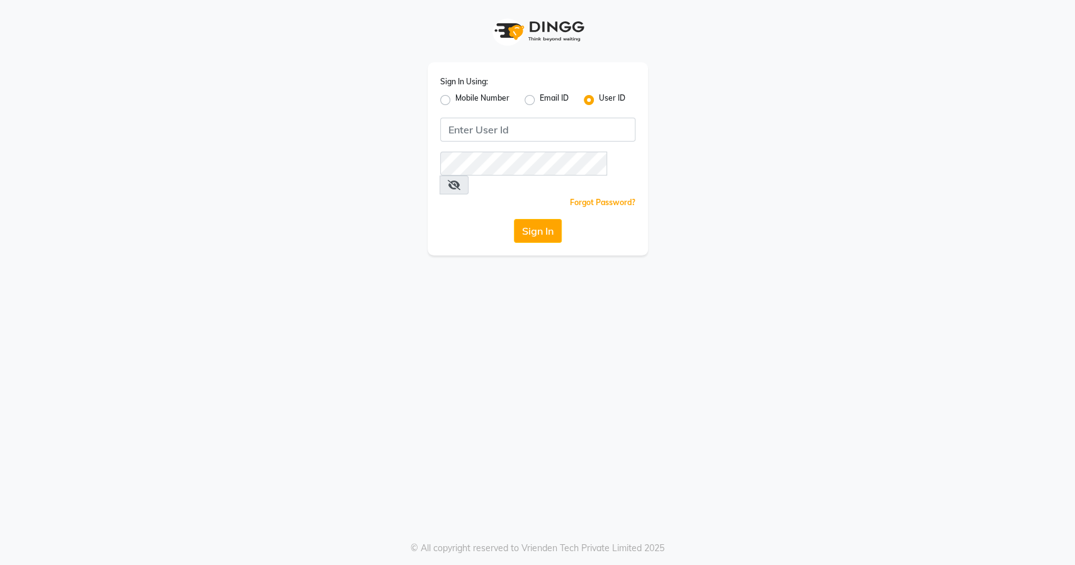
click at [455, 103] on label "Mobile Number" at bounding box center [482, 100] width 54 height 15
click at [455, 101] on input "Mobile Number" at bounding box center [459, 97] width 8 height 8
radio input "true"
radio input "false"
click at [514, 131] on input "Username" at bounding box center [558, 130] width 153 height 24
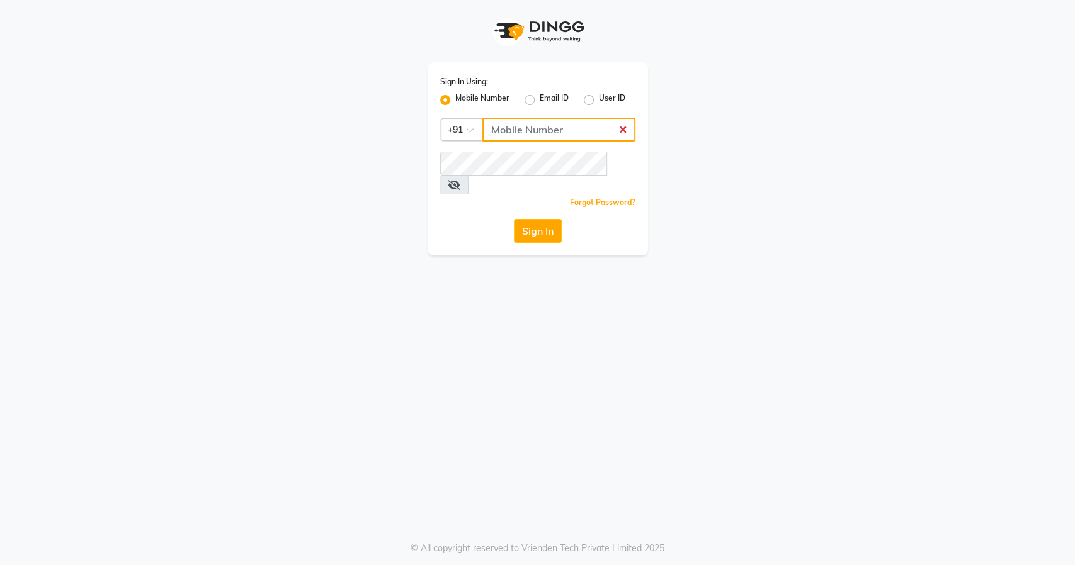
type input "8484885741"
click at [524, 219] on button "Sign In" at bounding box center [538, 231] width 48 height 24
